Goal: Task Accomplishment & Management: Complete application form

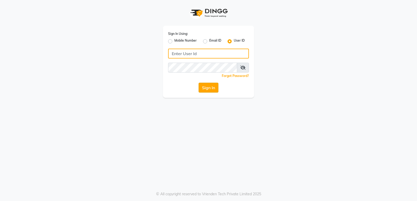
type input "stylishcut"
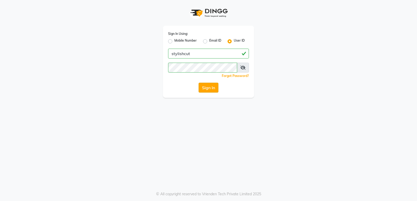
click at [212, 88] on button "Sign In" at bounding box center [209, 88] width 20 height 10
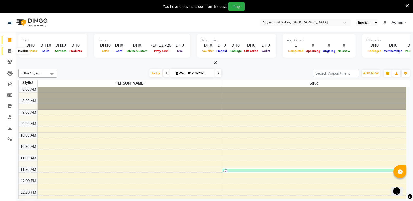
click at [9, 51] on icon at bounding box center [9, 51] width 3 height 4
select select "service"
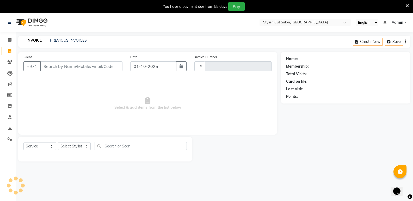
type input "0745"
select select "8604"
click at [71, 65] on input "Client" at bounding box center [81, 67] width 82 height 10
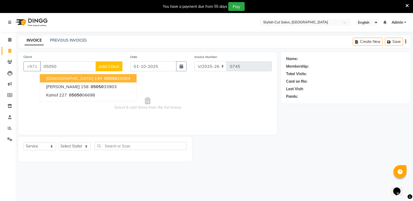
click at [73, 78] on span "[DEMOGRAPHIC_DATA] 149" at bounding box center [74, 78] width 56 height 5
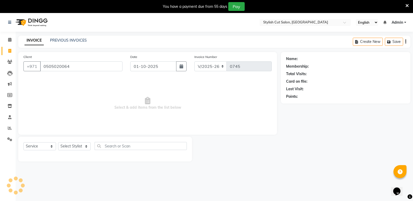
type input "0505020064"
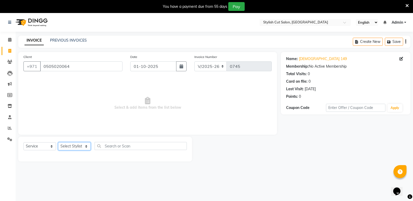
click at [86, 147] on select "Select Stylist Saud [PERSON_NAME]" at bounding box center [74, 147] width 33 height 8
select select "85849"
click at [58, 143] on select "Select Stylist Saud [PERSON_NAME]" at bounding box center [74, 147] width 33 height 8
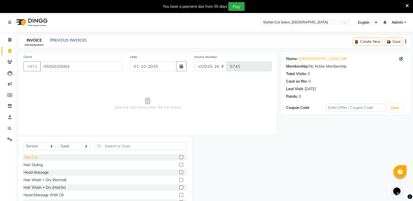
click at [30, 158] on div "Hair Cut" at bounding box center [30, 157] width 14 height 5
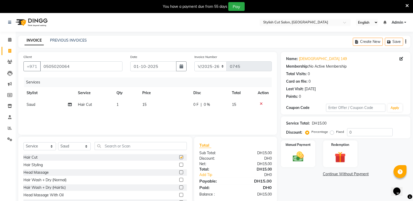
checkbox input "false"
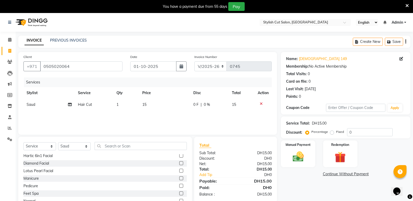
scroll to position [313, 0]
click at [30, 193] on div "[PERSON_NAME] Shave" at bounding box center [43, 192] width 41 height 5
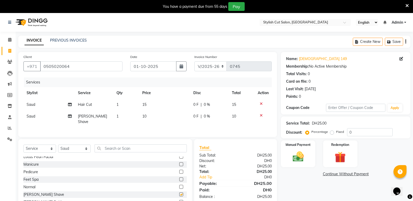
checkbox input "false"
click at [303, 157] on img at bounding box center [298, 156] width 19 height 13
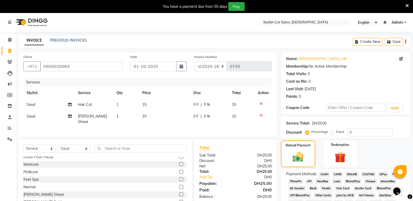
click at [337, 174] on span "CARD" at bounding box center [337, 175] width 11 height 6
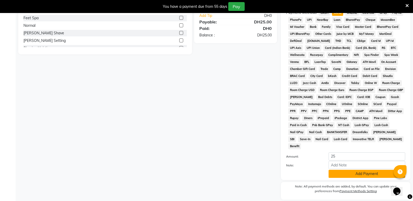
scroll to position [172, 0]
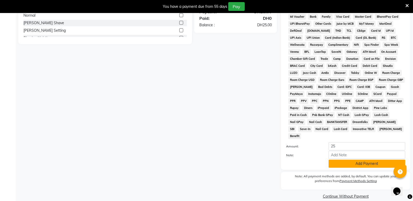
click at [347, 160] on button "Add Payment" at bounding box center [367, 164] width 77 height 8
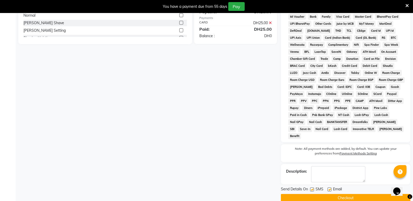
click at [326, 194] on button "Checkout" at bounding box center [346, 198] width 130 height 8
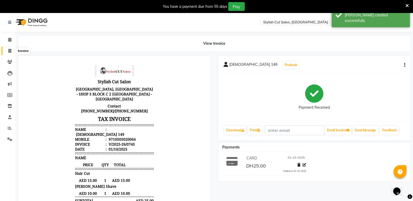
click at [11, 49] on icon at bounding box center [9, 51] width 3 height 4
select select "service"
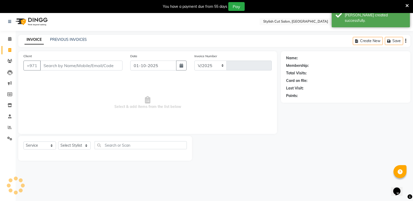
select select "8604"
type input "0746"
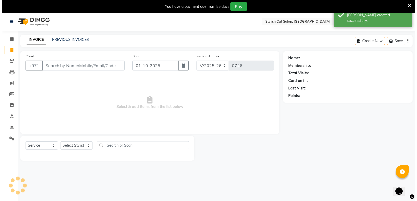
scroll to position [13, 0]
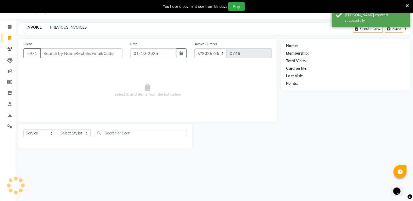
click at [69, 56] on input "Client" at bounding box center [81, 53] width 82 height 10
type input "77652213"
click at [109, 56] on span "Add Client" at bounding box center [109, 53] width 21 height 5
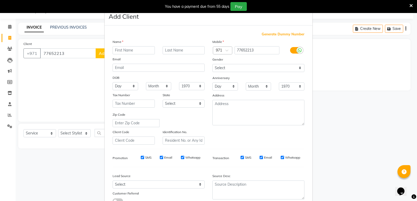
click at [135, 51] on input "text" at bounding box center [134, 50] width 42 height 8
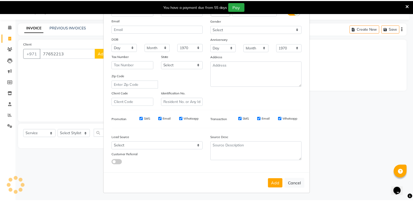
scroll to position [39, 0]
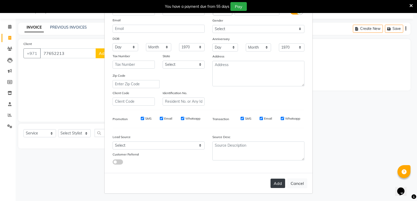
type input "nui"
click at [274, 184] on button "Add" at bounding box center [278, 183] width 15 height 9
select select
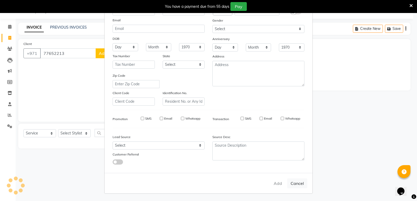
select select
checkbox input "false"
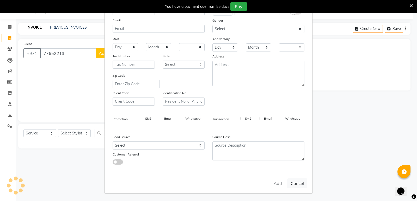
checkbox input "false"
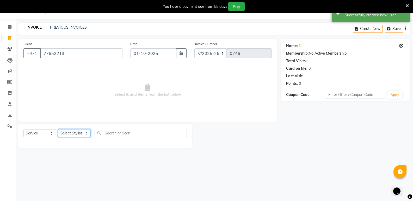
click at [87, 133] on select "Select Stylist Saud [PERSON_NAME]" at bounding box center [74, 134] width 33 height 8
select select "85849"
click at [58, 130] on select "Select Stylist Saud [PERSON_NAME]" at bounding box center [74, 134] width 33 height 8
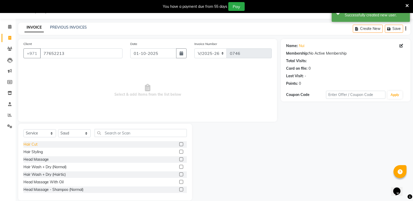
click at [33, 145] on div "Hair Cut" at bounding box center [30, 144] width 14 height 5
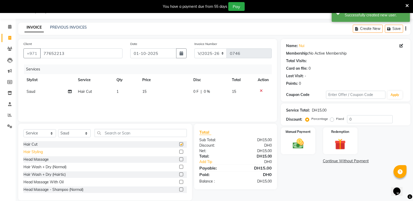
checkbox input "false"
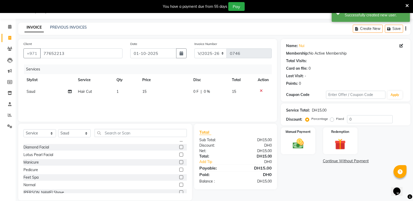
scroll to position [313, 0]
click at [40, 178] on div "[PERSON_NAME] Shave" at bounding box center [43, 179] width 41 height 5
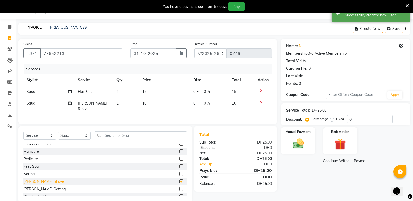
checkbox input "false"
click at [336, 119] on label "Fixed" at bounding box center [340, 119] width 8 height 5
click at [333, 119] on input "Fixed" at bounding box center [333, 119] width 4 height 4
radio input "true"
click at [365, 119] on input "0" at bounding box center [370, 119] width 46 height 8
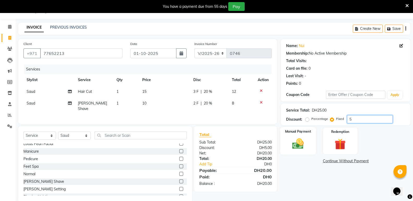
type input "5"
click at [300, 141] on img at bounding box center [298, 143] width 19 height 13
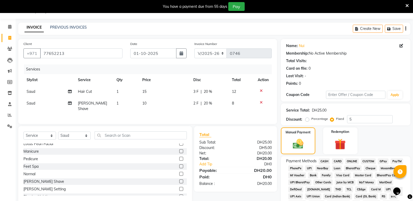
click at [327, 162] on span "CASH" at bounding box center [324, 162] width 11 height 6
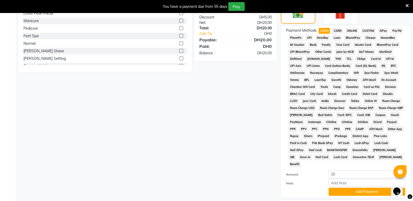
scroll to position [172, 0]
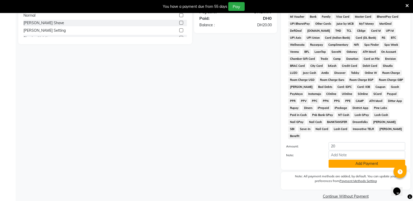
click at [363, 160] on button "Add Payment" at bounding box center [367, 164] width 77 height 8
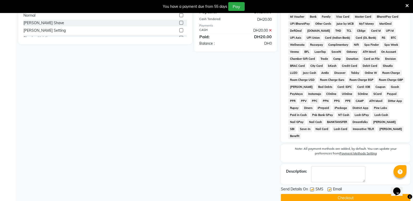
click at [334, 194] on button "Checkout" at bounding box center [346, 198] width 130 height 8
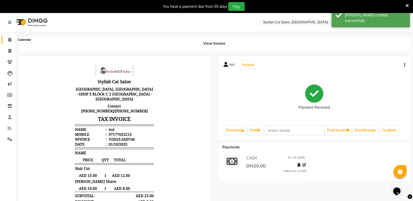
click at [10, 39] on icon at bounding box center [9, 40] width 3 height 4
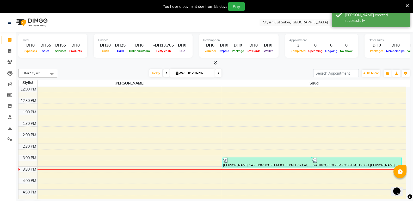
scroll to position [104, 0]
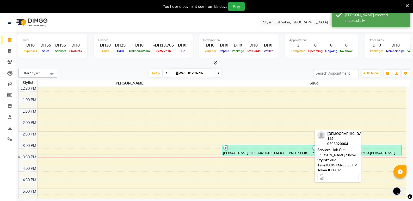
click at [274, 152] on div "[PERSON_NAME] 149, TK02, 03:05 PM-03:35 PM, Hair Cut,[PERSON_NAME] Shave" at bounding box center [267, 150] width 89 height 11
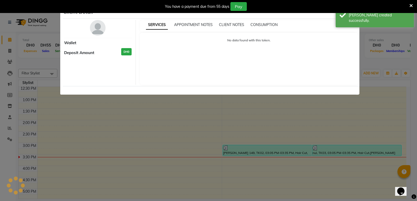
select select "3"
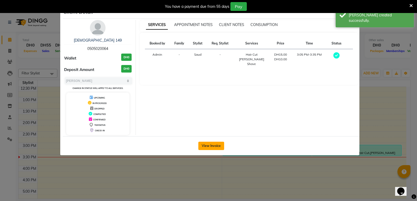
click at [217, 147] on button "View Invoice" at bounding box center [211, 146] width 26 height 8
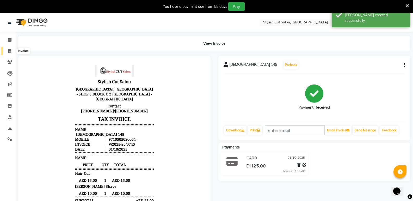
click at [8, 50] on icon at bounding box center [9, 51] width 3 height 4
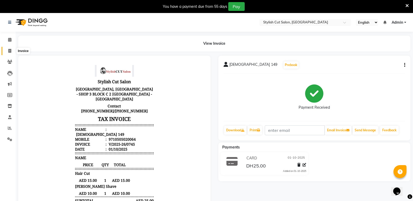
select select "service"
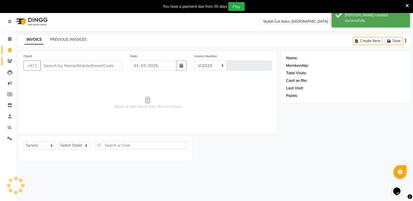
select select "8604"
type input "0747"
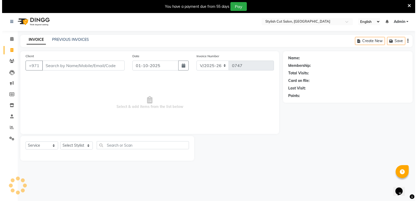
scroll to position [13, 0]
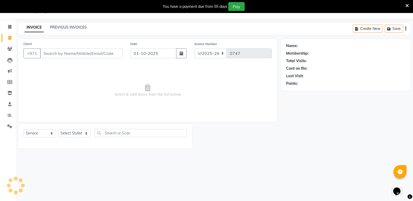
click at [54, 53] on input "Client" at bounding box center [81, 53] width 82 height 10
type input "90008766"
click at [113, 56] on span "Add Client" at bounding box center [109, 53] width 21 height 5
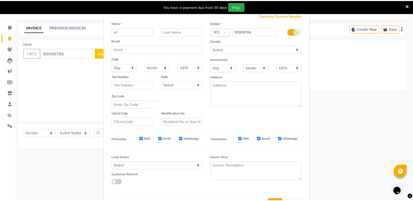
scroll to position [26, 0]
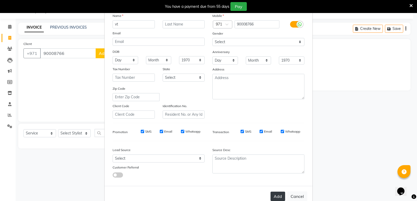
type input "vt"
click at [272, 196] on button "Add" at bounding box center [278, 196] width 15 height 9
select select
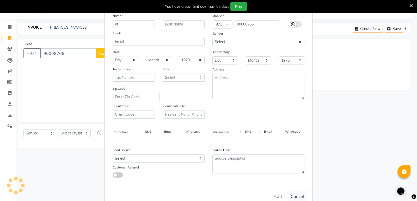
select select
checkbox input "false"
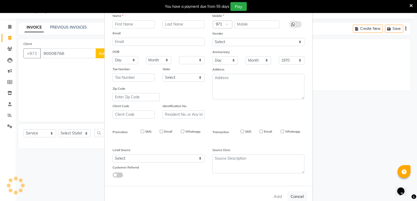
checkbox input "false"
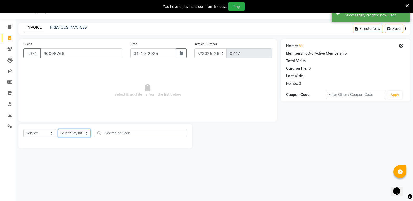
click at [87, 132] on select "Select Stylist Saud [PERSON_NAME]" at bounding box center [74, 134] width 33 height 8
select select "85848"
click at [58, 130] on select "Select Stylist Saud [PERSON_NAME]" at bounding box center [74, 134] width 33 height 8
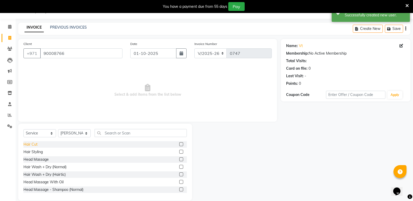
click at [33, 144] on div "Hair Cut" at bounding box center [30, 144] width 14 height 5
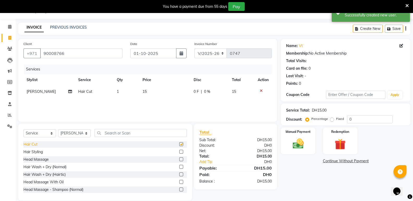
checkbox input "false"
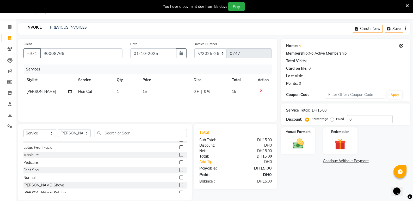
scroll to position [313, 0]
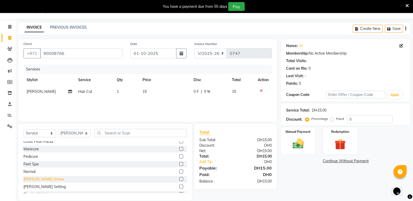
click at [38, 178] on div "[PERSON_NAME] Shave" at bounding box center [43, 179] width 41 height 5
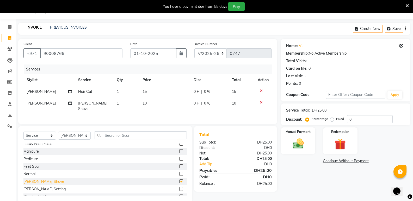
checkbox input "false"
click at [336, 120] on label "Fixed" at bounding box center [340, 119] width 8 height 5
click at [332, 120] on input "Fixed" at bounding box center [333, 119] width 4 height 4
radio input "true"
click at [376, 120] on input "0" at bounding box center [370, 119] width 46 height 8
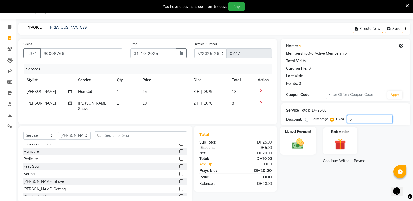
type input "5"
click at [301, 146] on img at bounding box center [298, 143] width 19 height 13
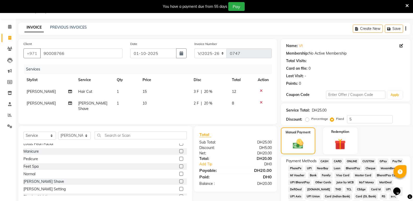
click at [323, 160] on span "CASH" at bounding box center [324, 162] width 11 height 6
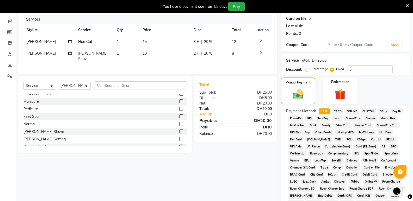
scroll to position [143, 0]
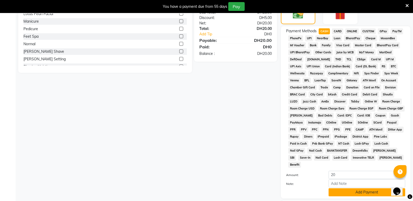
click at [345, 189] on button "Add Payment" at bounding box center [367, 193] width 77 height 8
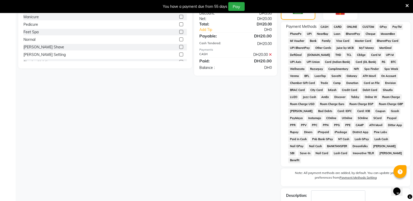
scroll to position [174, 0]
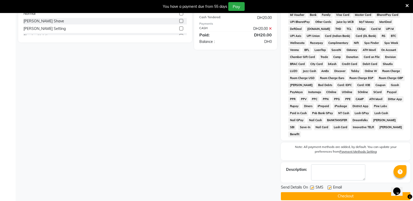
click at [320, 193] on button "Checkout" at bounding box center [346, 197] width 130 height 8
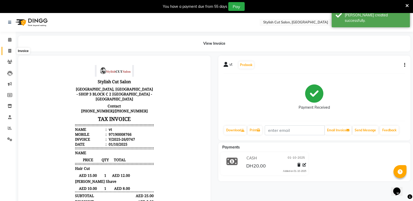
click at [8, 51] on icon at bounding box center [9, 51] width 3 height 4
select select "service"
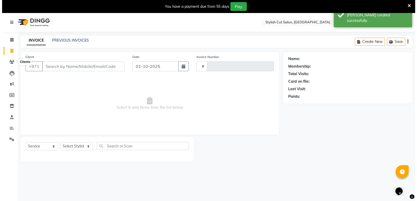
scroll to position [13, 0]
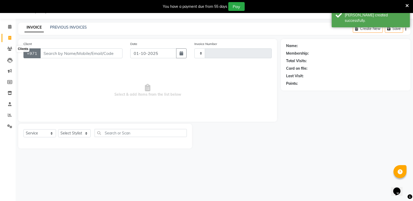
type input "0748"
select select "8604"
click at [102, 53] on input "Client" at bounding box center [81, 53] width 82 height 10
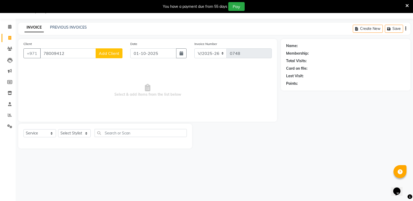
type input "78009412"
click at [102, 53] on span "Add Client" at bounding box center [109, 53] width 21 height 5
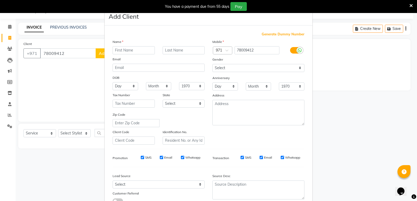
click at [138, 47] on input "text" at bounding box center [134, 50] width 42 height 8
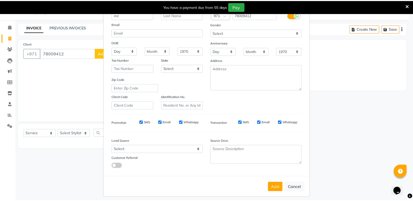
scroll to position [39, 0]
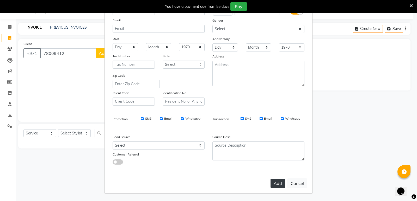
type input "mz"
click at [272, 186] on button "Add" at bounding box center [278, 183] width 15 height 9
select select
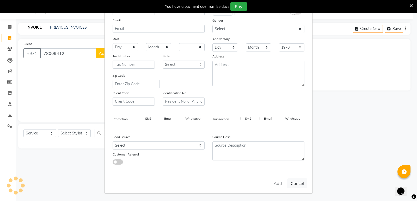
select select
checkbox input "false"
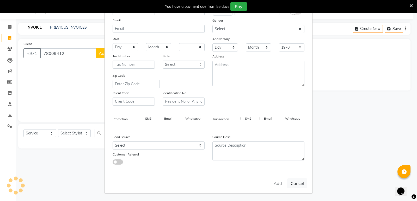
checkbox input "false"
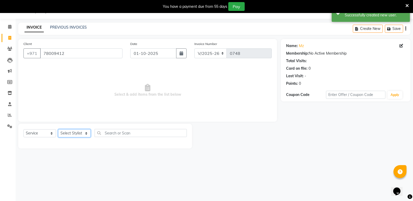
click at [85, 134] on select "Select Stylist Saud [PERSON_NAME]" at bounding box center [74, 134] width 33 height 8
select select "85848"
click at [58, 130] on select "Select Stylist Saud [PERSON_NAME]" at bounding box center [74, 134] width 33 height 8
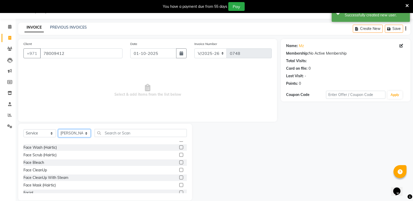
scroll to position [313, 0]
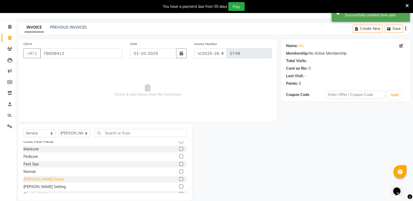
click at [40, 177] on div "[PERSON_NAME] Shave" at bounding box center [43, 179] width 41 height 5
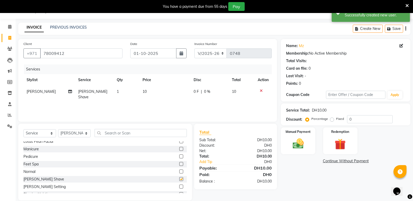
checkbox input "false"
click at [303, 149] on img at bounding box center [298, 143] width 19 height 13
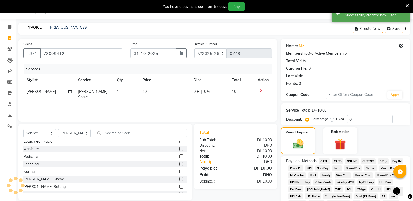
click at [322, 161] on span "CASH" at bounding box center [324, 162] width 11 height 6
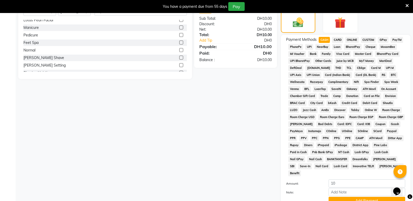
scroll to position [169, 0]
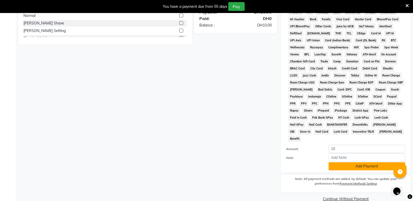
click at [345, 163] on button "Add Payment" at bounding box center [367, 167] width 77 height 8
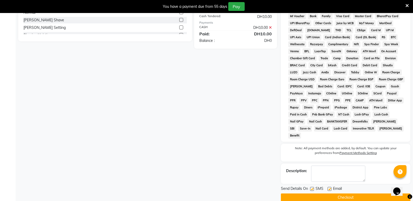
scroll to position [174, 0]
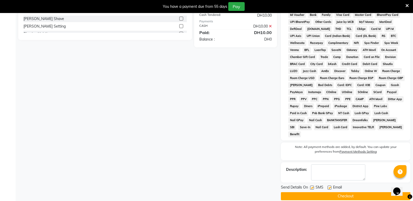
click at [329, 193] on button "Checkout" at bounding box center [346, 197] width 130 height 8
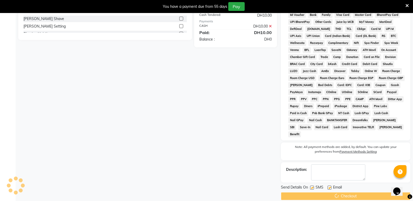
scroll to position [139, 0]
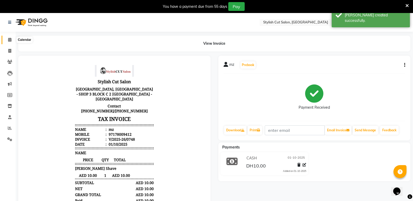
click at [11, 40] on icon at bounding box center [9, 40] width 3 height 4
